Goal: Transaction & Acquisition: Subscribe to service/newsletter

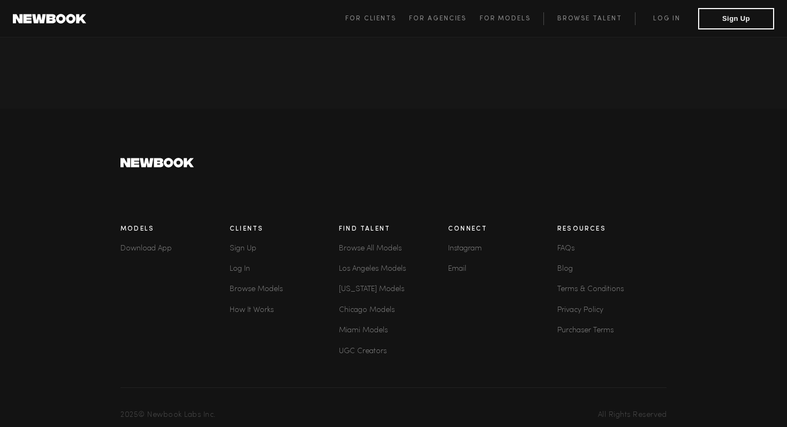
scroll to position [2985, 0]
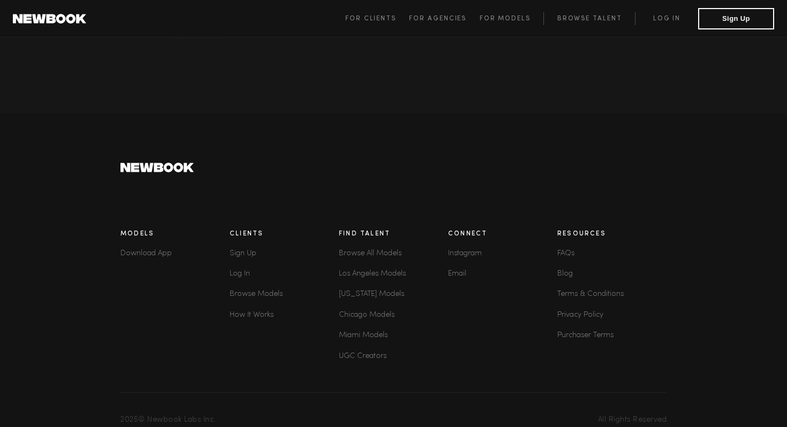
click at [387, 268] on link "Los Angeles Models" at bounding box center [393, 274] width 109 height 12
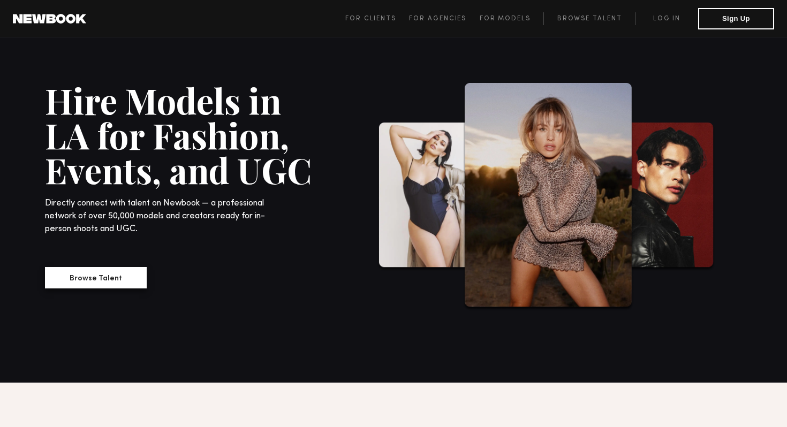
click at [120, 282] on button "Browse Talent" at bounding box center [96, 277] width 102 height 21
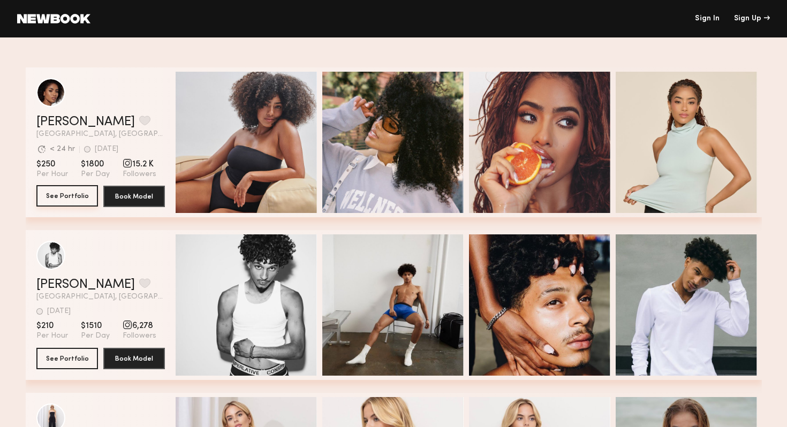
click at [57, 200] on button "See Portfolio" at bounding box center [67, 195] width 62 height 21
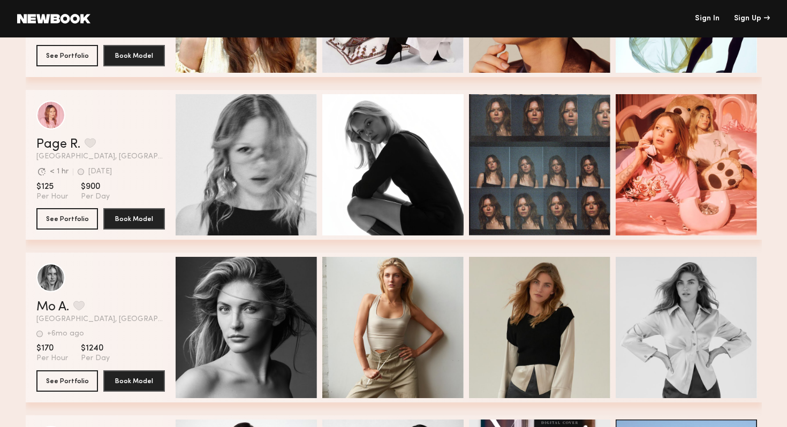
scroll to position [511, 0]
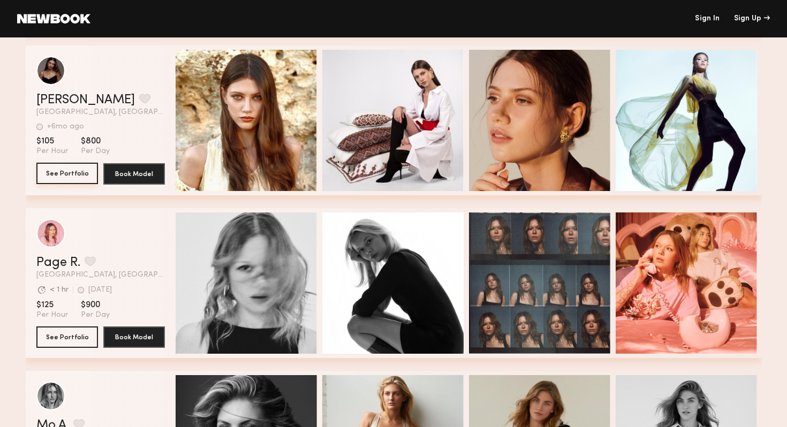
click at [66, 172] on button "See Portfolio" at bounding box center [67, 173] width 62 height 21
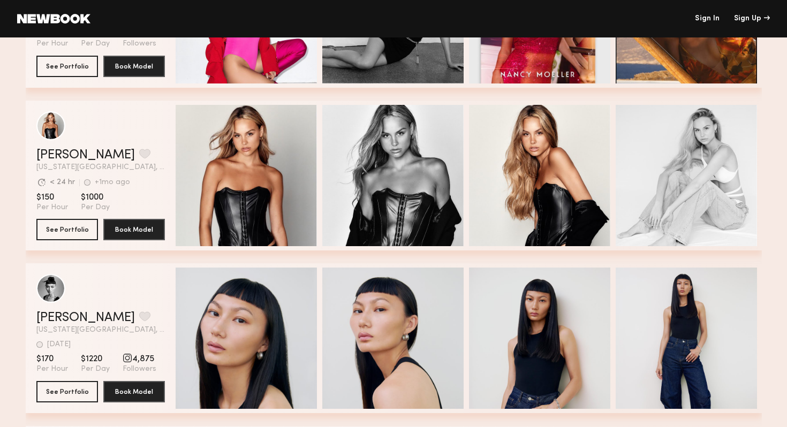
scroll to position [1088, 0]
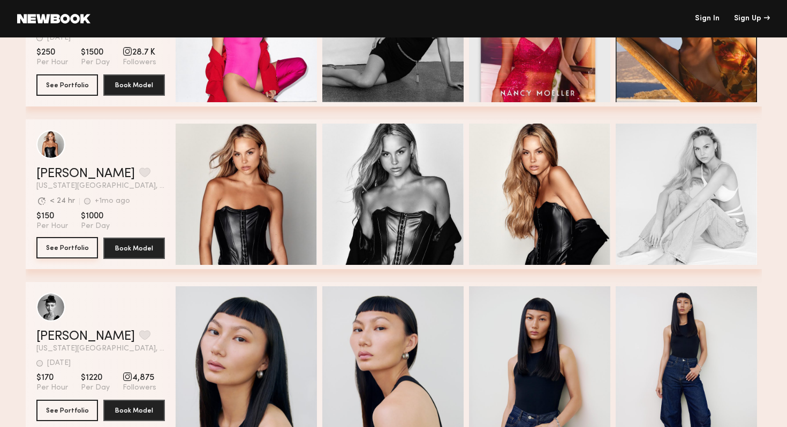
click at [76, 249] on button "See Portfolio" at bounding box center [67, 247] width 62 height 21
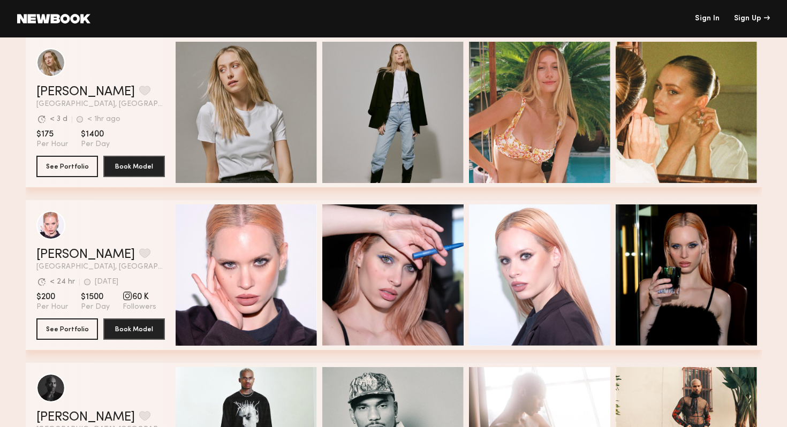
scroll to position [1499, 0]
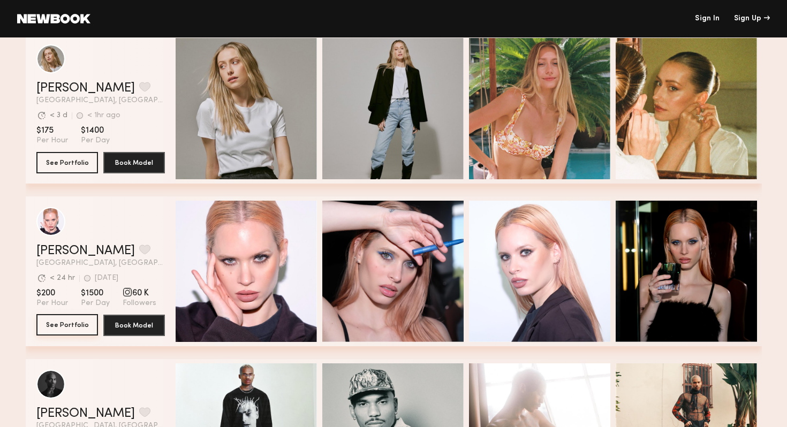
click at [77, 325] on button "See Portfolio" at bounding box center [67, 324] width 62 height 21
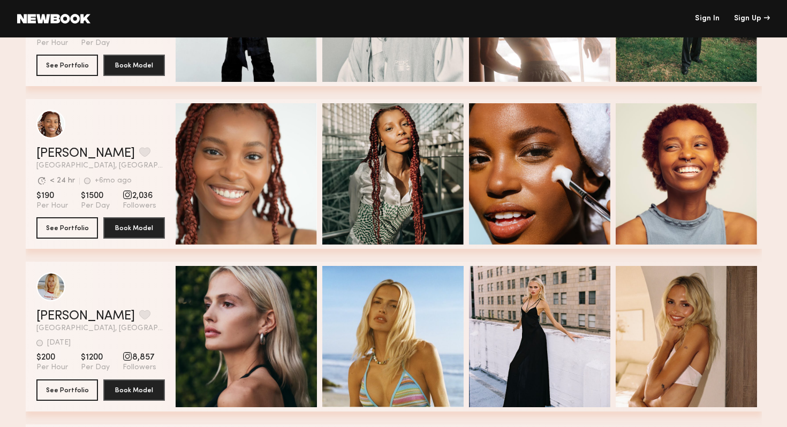
scroll to position [2080, 0]
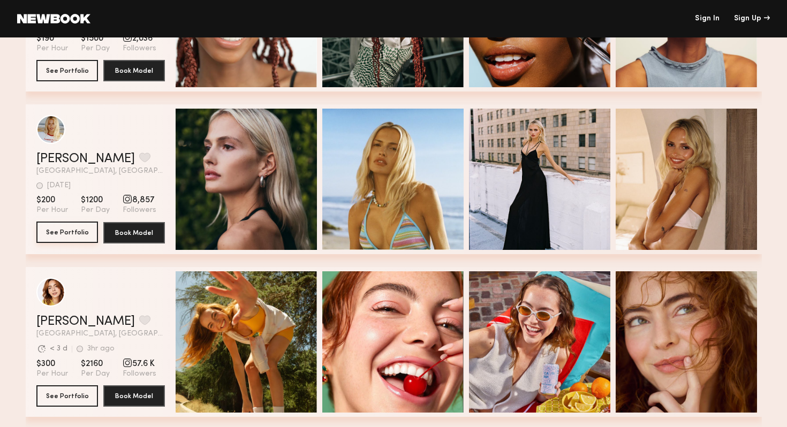
click at [81, 232] on button "See Portfolio" at bounding box center [67, 232] width 62 height 21
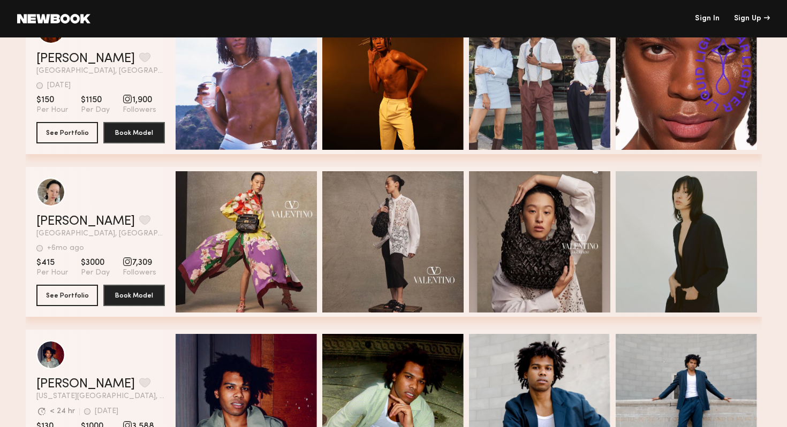
scroll to position [2718, 0]
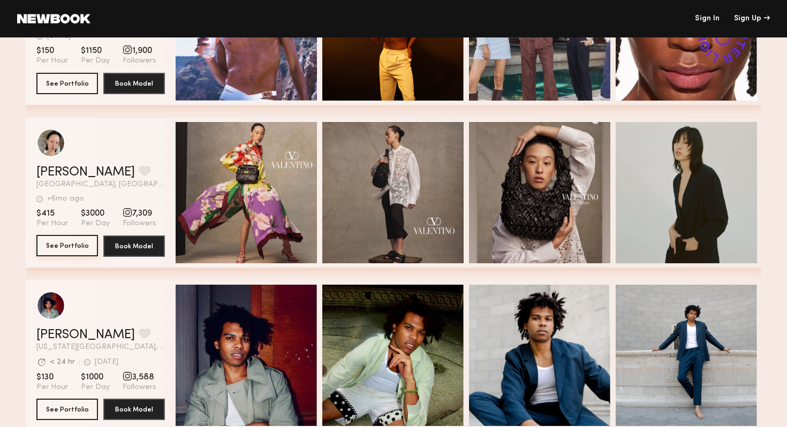
click at [72, 244] on button "See Portfolio" at bounding box center [67, 245] width 62 height 21
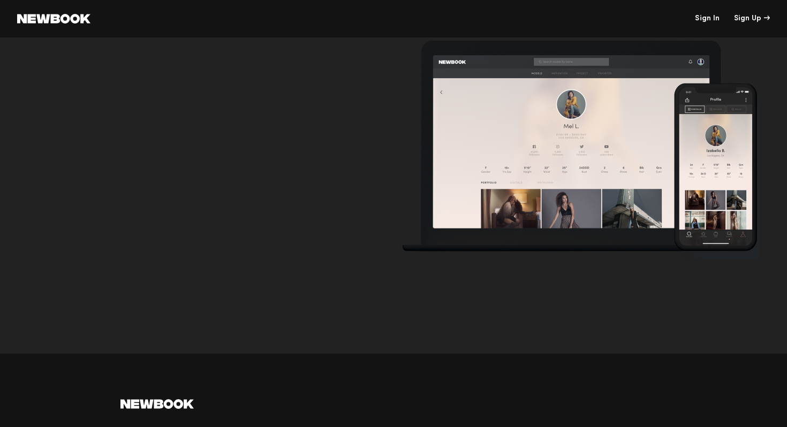
scroll to position [3378, 0]
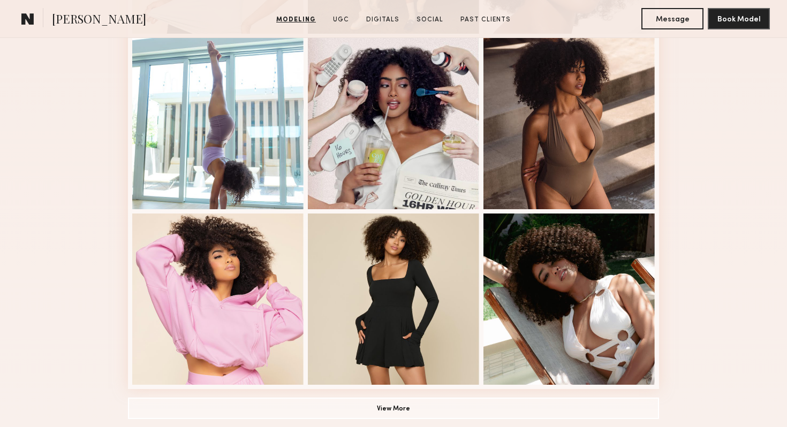
scroll to position [675, 0]
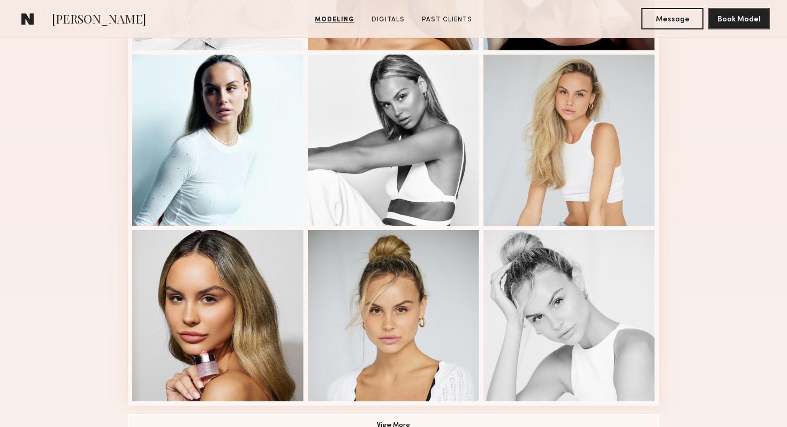
scroll to position [694, 0]
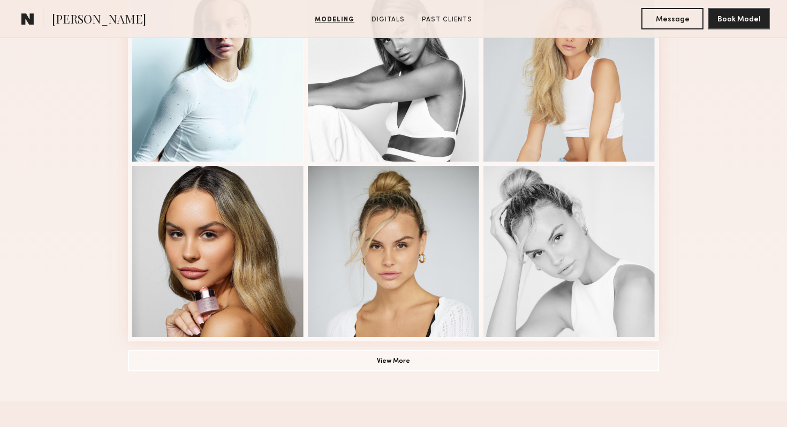
click at [502, 364] on button "View More" at bounding box center [393, 360] width 531 height 21
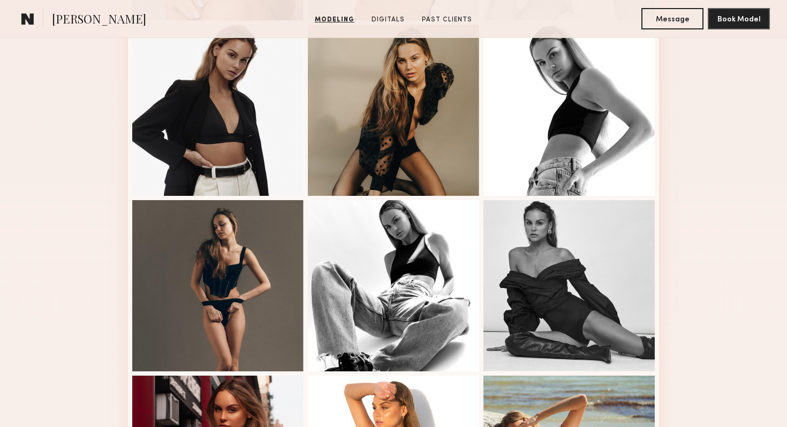
scroll to position [1303, 0]
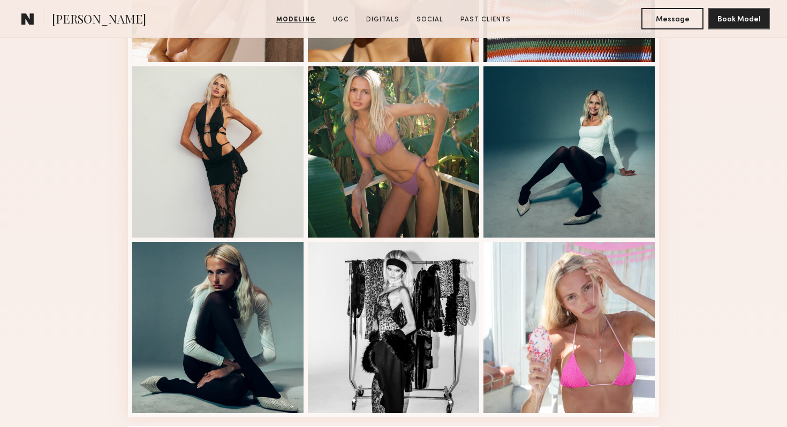
scroll to position [720, 0]
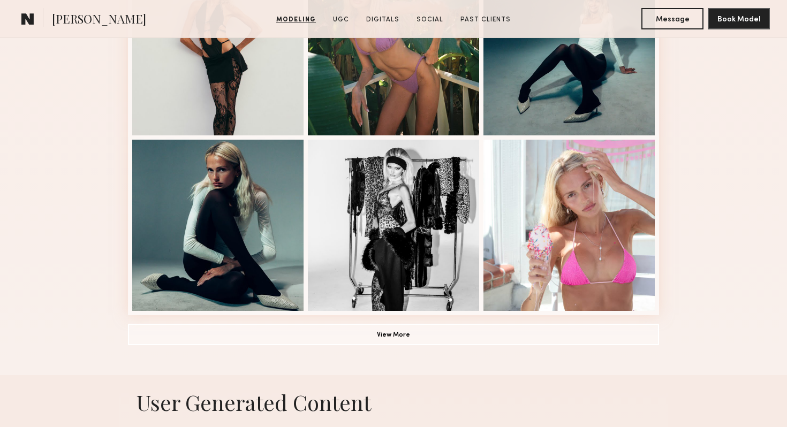
click at [555, 340] on button "View More" at bounding box center [393, 334] width 531 height 21
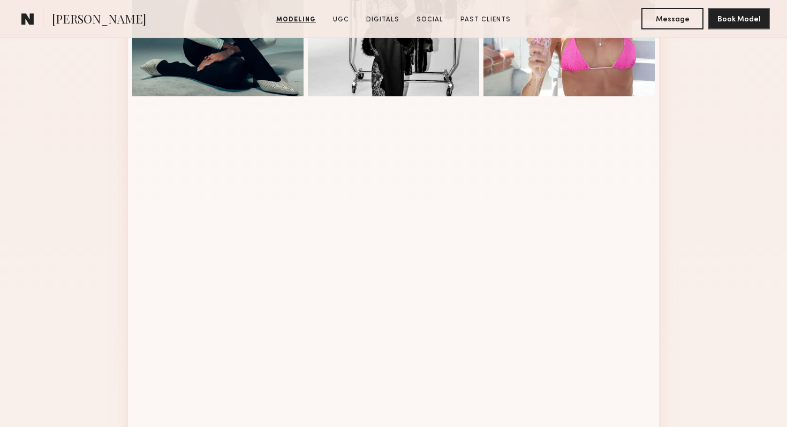
scroll to position [941, 0]
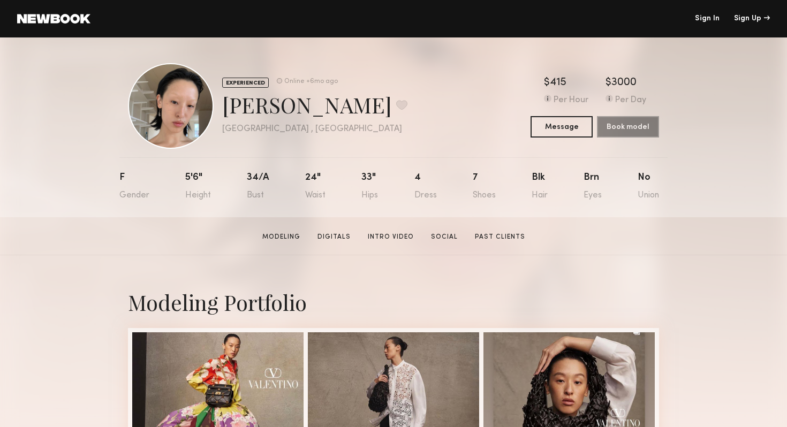
click at [184, 91] on div at bounding box center [171, 106] width 86 height 86
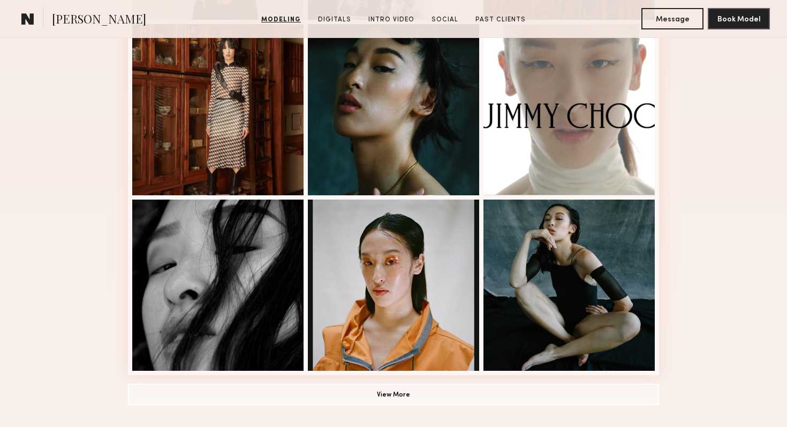
scroll to position [670, 0]
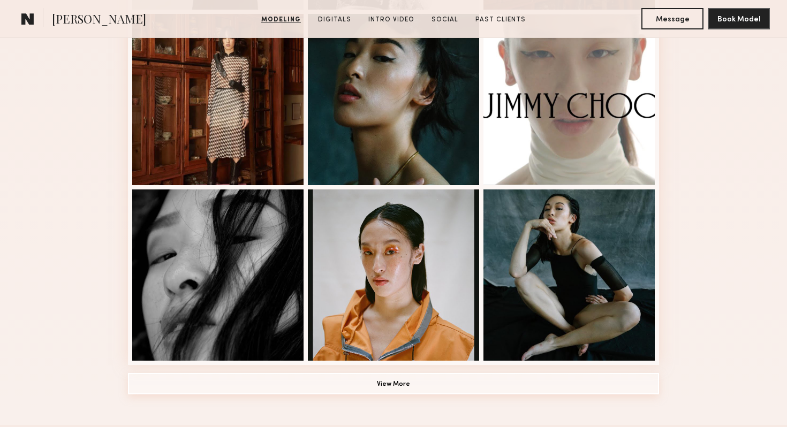
click at [333, 378] on button "View More" at bounding box center [393, 383] width 531 height 21
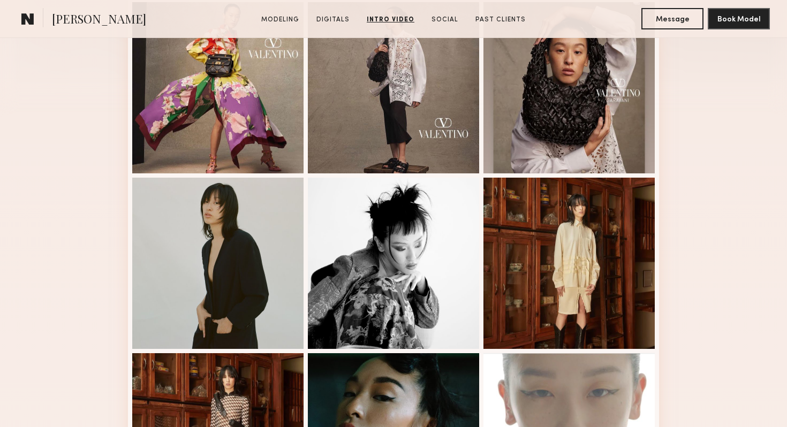
scroll to position [0, 0]
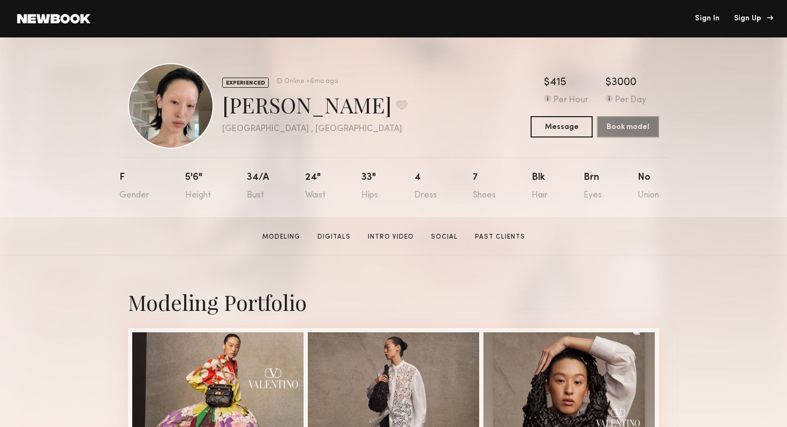
click at [751, 19] on div "Sign Up" at bounding box center [752, 18] width 36 height 7
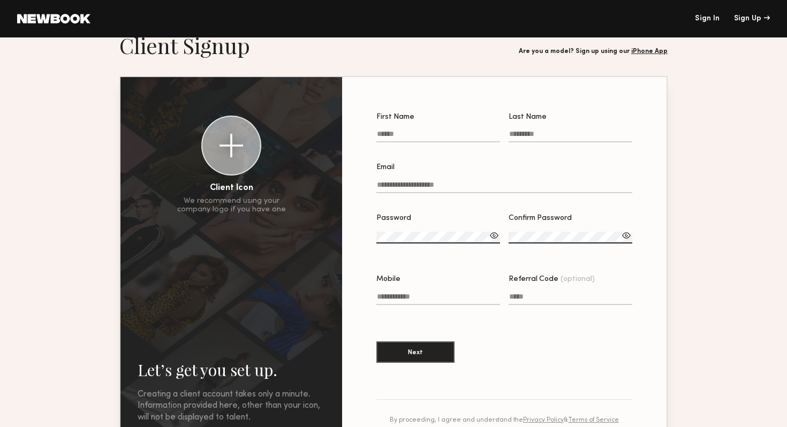
scroll to position [26, 0]
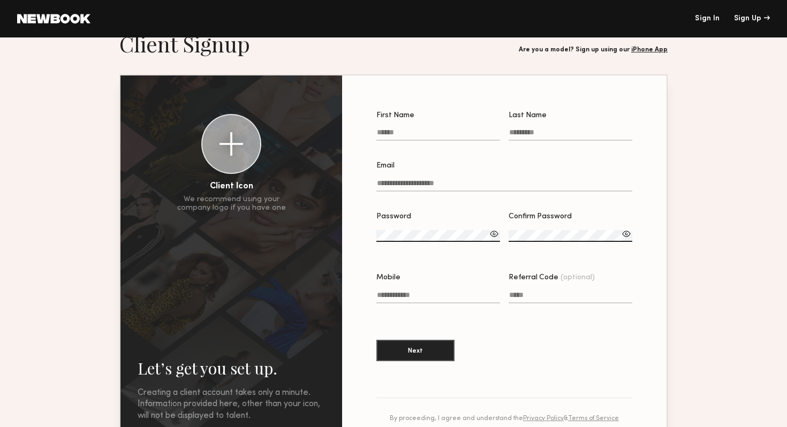
click at [421, 131] on input "First Name" at bounding box center [439, 135] width 124 height 12
type input "******"
click at [514, 134] on input "Last Name" at bounding box center [571, 135] width 124 height 12
type input "****"
click at [440, 185] on input "Email" at bounding box center [505, 185] width 256 height 12
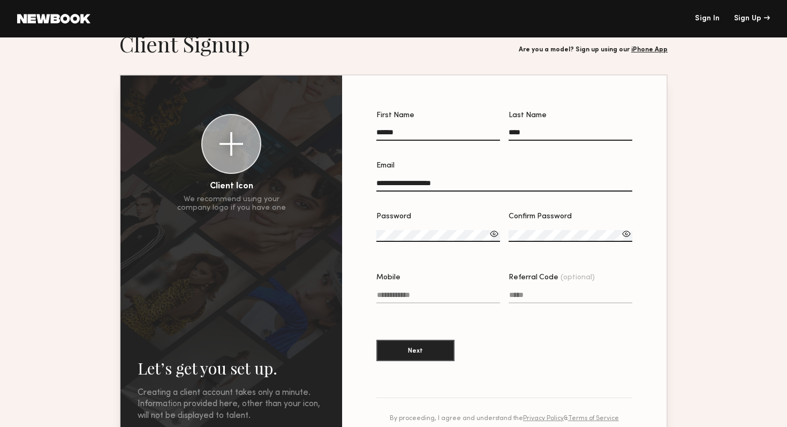
type input "**********"
click at [666, 220] on section "**********" at bounding box center [504, 258] width 325 height 364
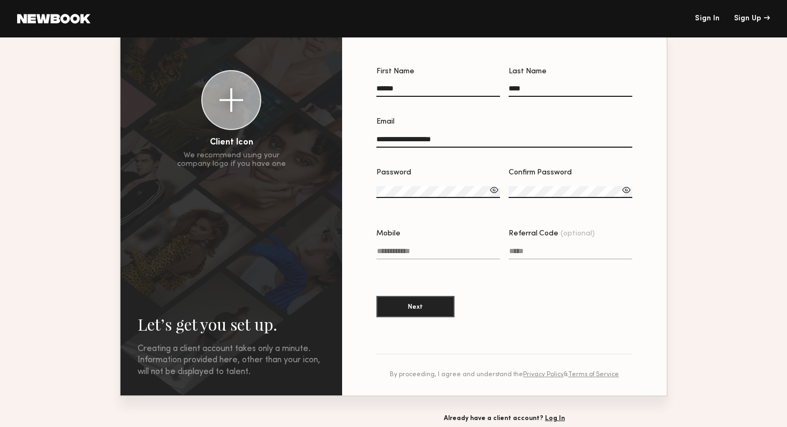
click at [426, 251] on input "Mobile" at bounding box center [439, 253] width 124 height 12
type input "**********"
click at [478, 284] on section "**********" at bounding box center [505, 197] width 256 height 262
click at [456, 183] on label "Password" at bounding box center [439, 188] width 124 height 42
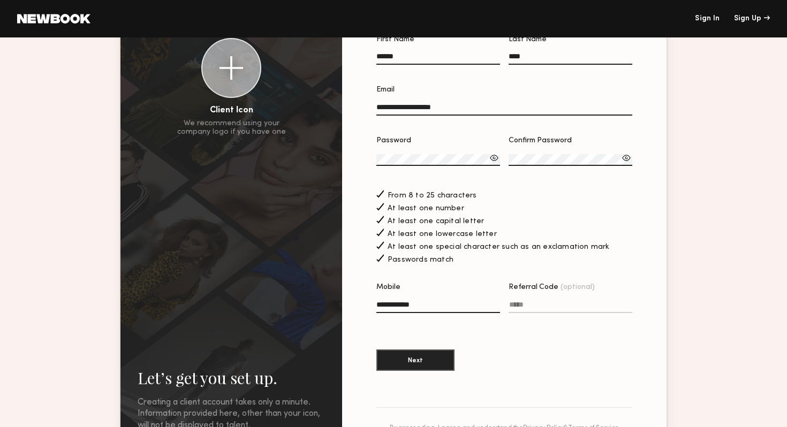
scroll to position [110, 0]
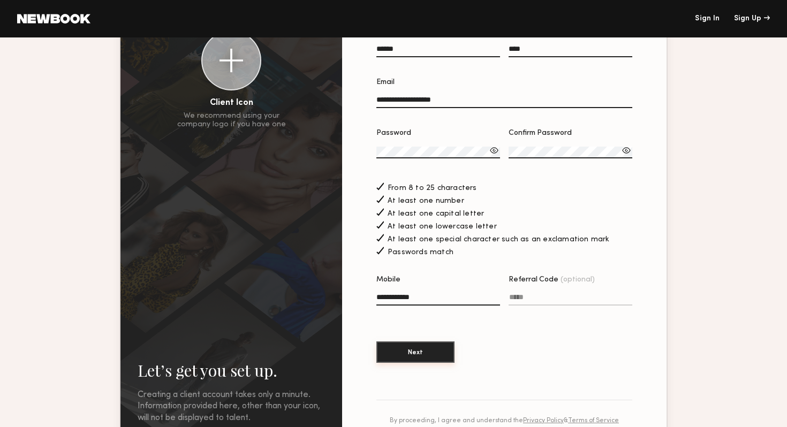
click at [436, 354] on button "Next" at bounding box center [416, 352] width 78 height 21
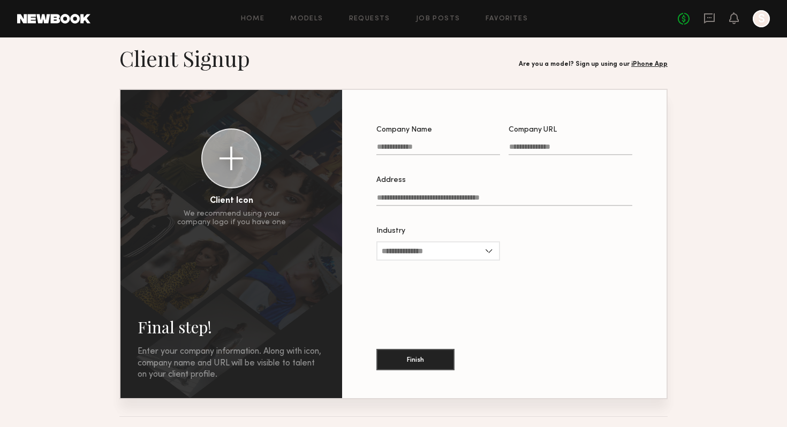
scroll to position [13, 0]
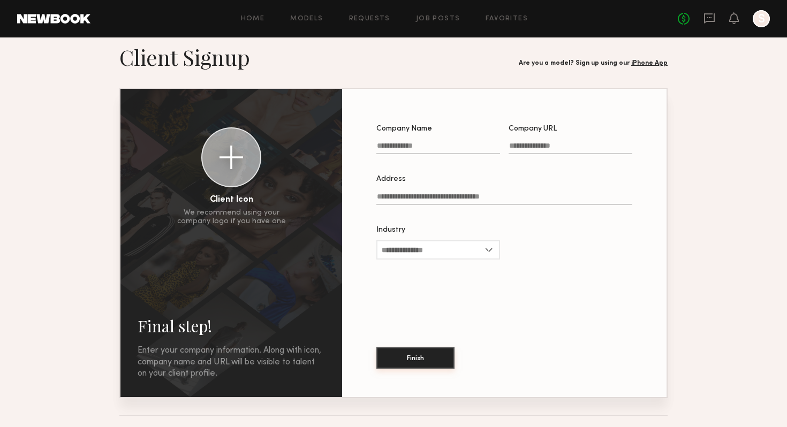
click at [424, 358] on button "Finish" at bounding box center [416, 358] width 78 height 21
